Goal: Information Seeking & Learning: Learn about a topic

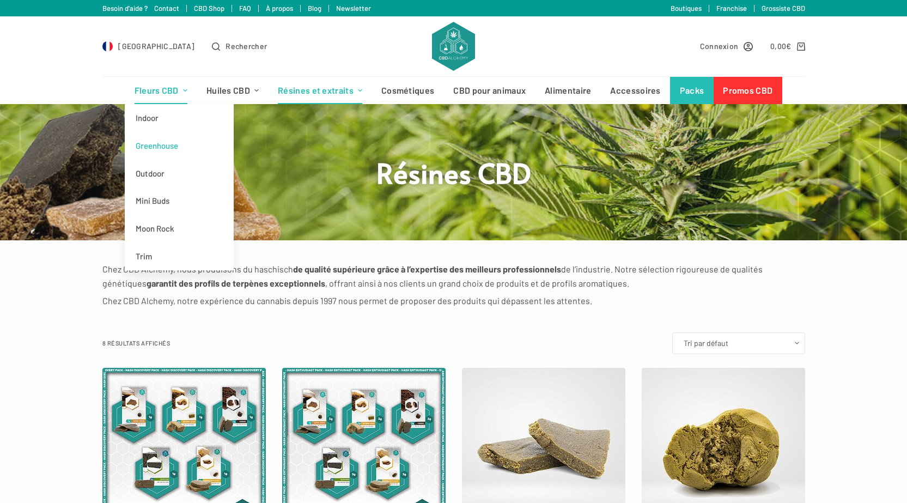
click at [168, 139] on link "Greenhouse" at bounding box center [179, 146] width 109 height 28
click at [164, 119] on link "Indoor" at bounding box center [179, 118] width 109 height 28
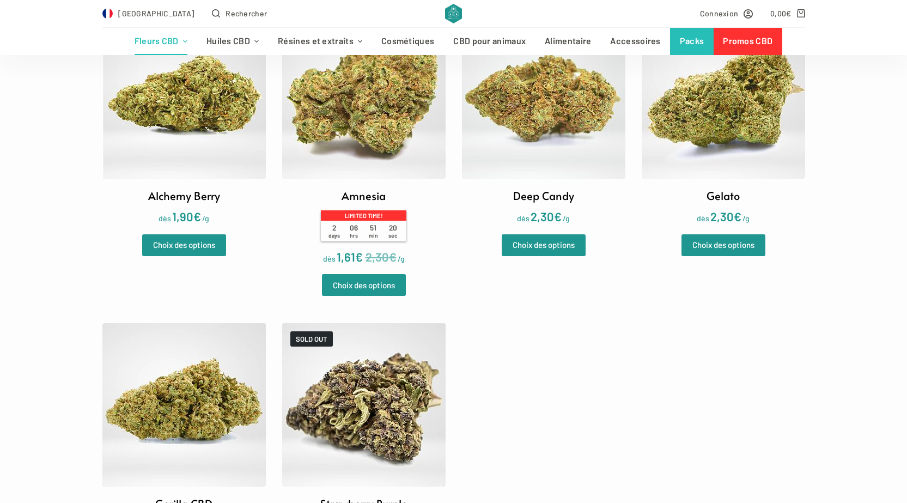
scroll to position [163, 0]
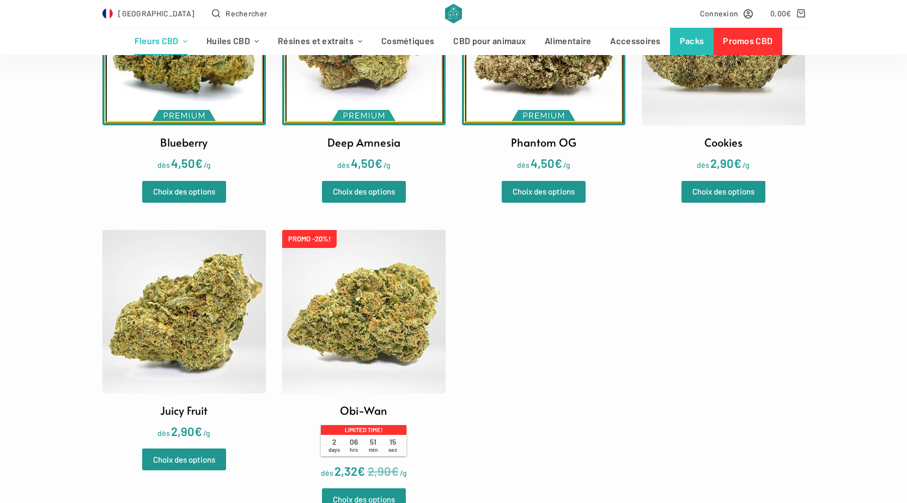
scroll to position [436, 0]
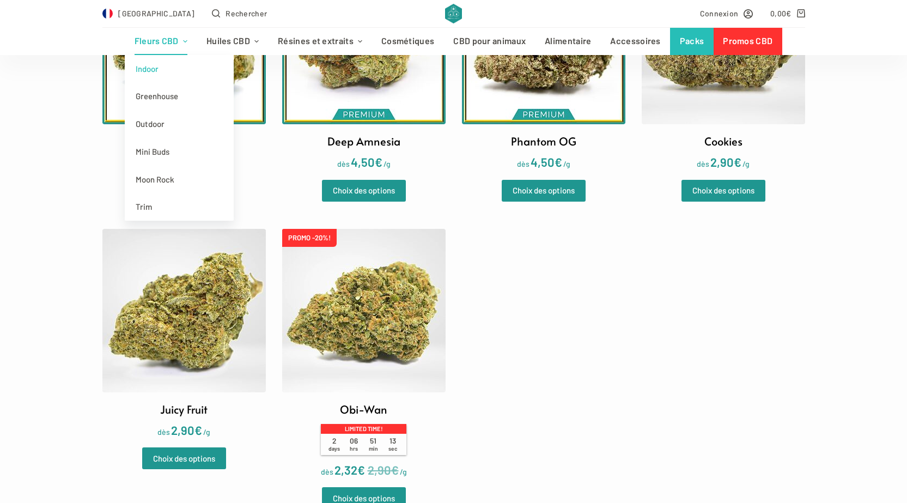
click at [159, 44] on link "Fleurs CBD" at bounding box center [161, 41] width 72 height 27
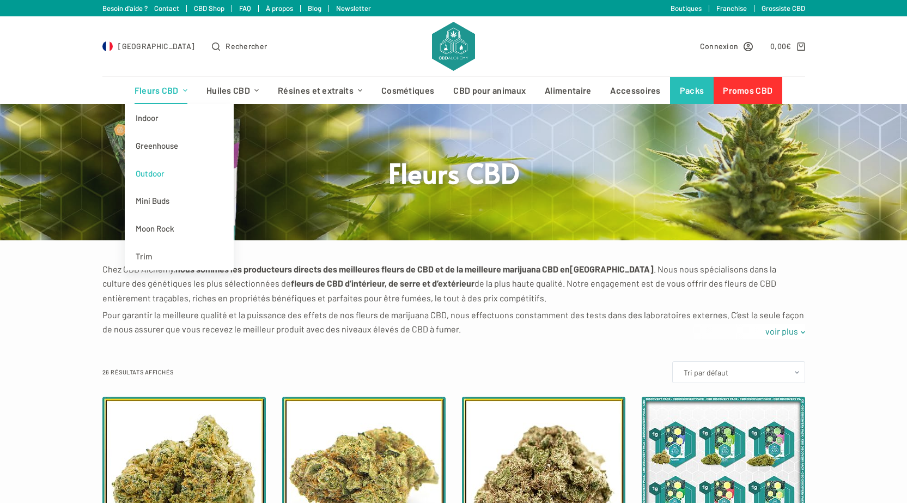
click at [155, 177] on link "Outdoor" at bounding box center [179, 174] width 109 height 28
